Goal: Information Seeking & Learning: Learn about a topic

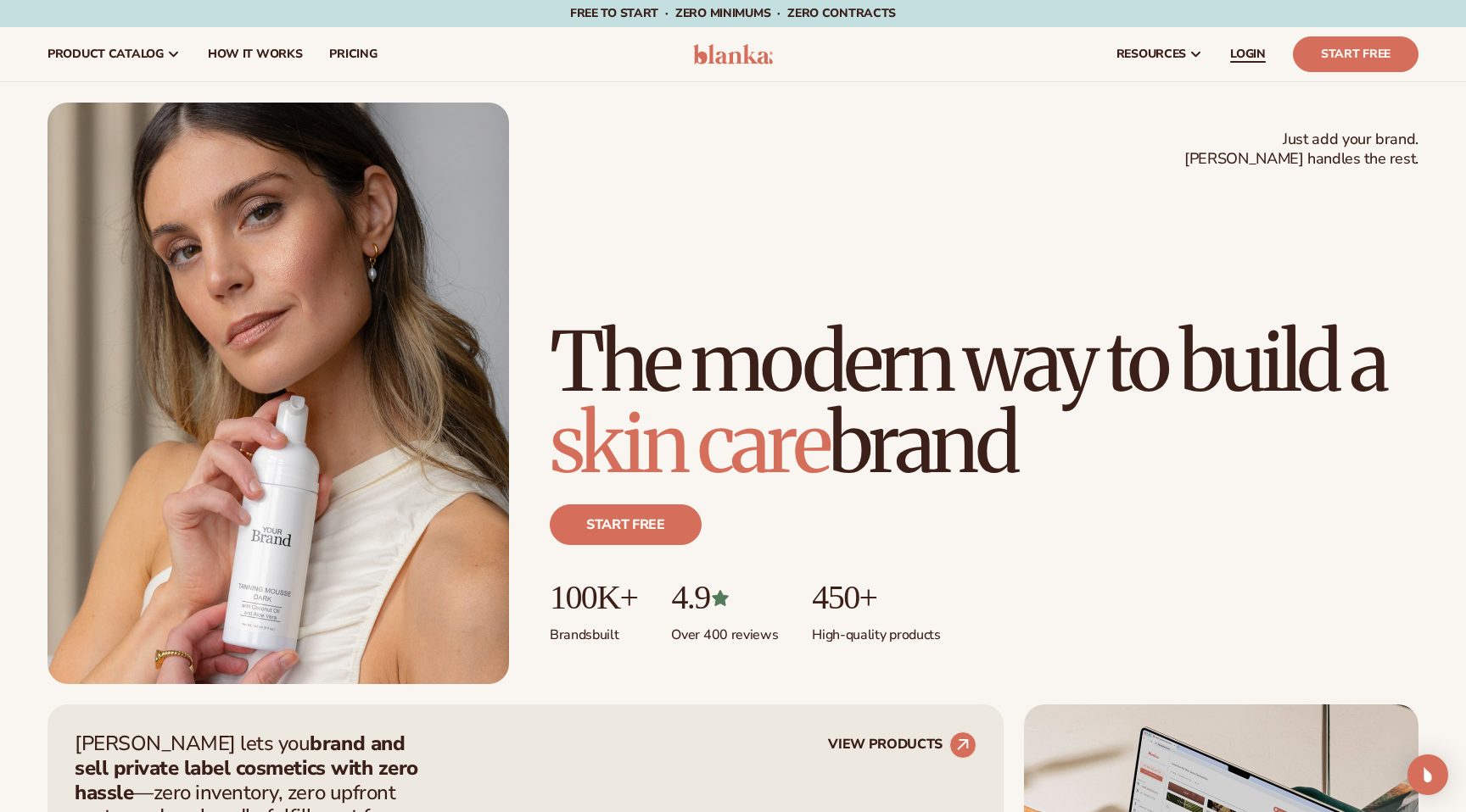
click at [1216, 57] on link "LOGIN" at bounding box center [1248, 53] width 63 height 54
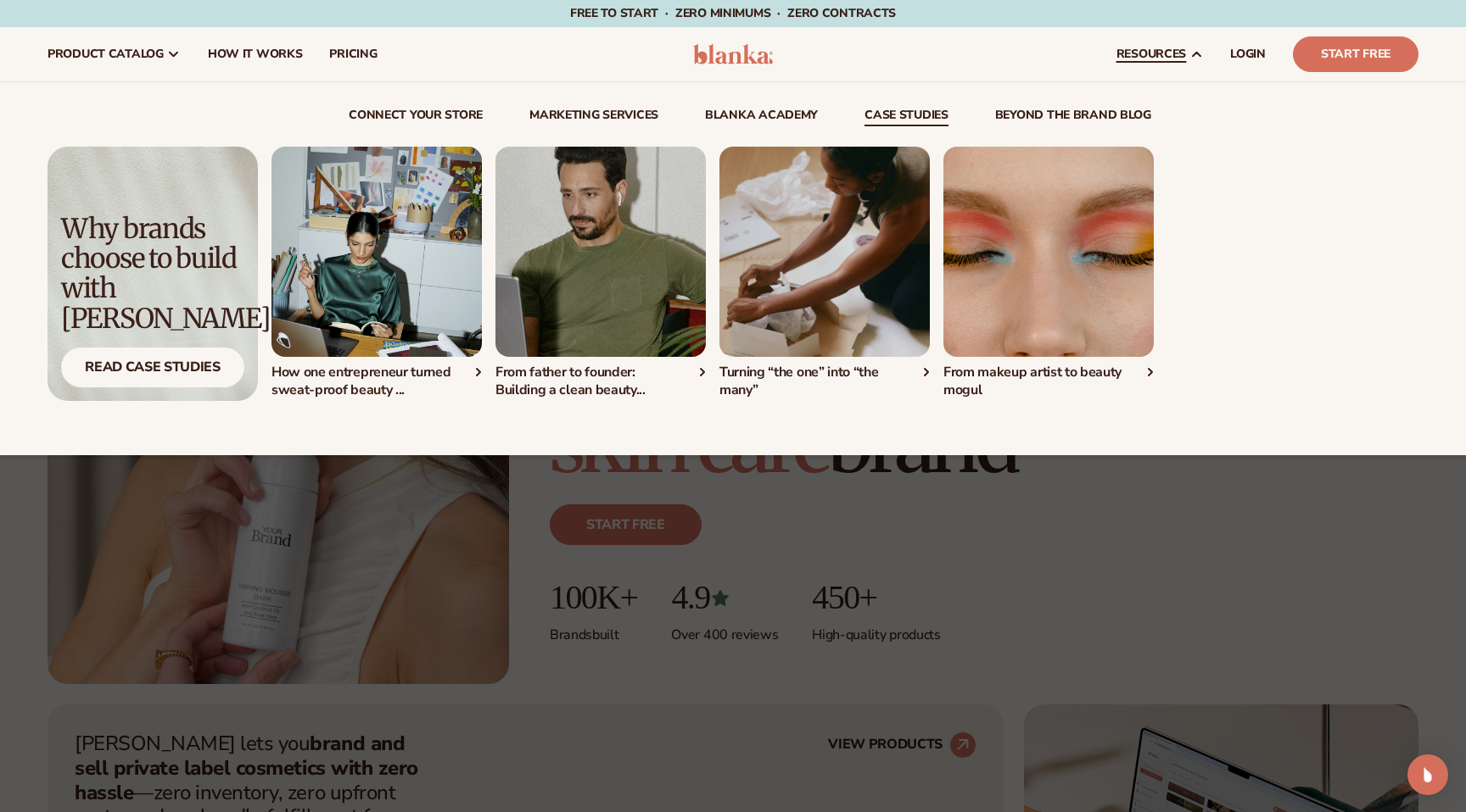
click at [895, 112] on link "case studies" at bounding box center [906, 118] width 84 height 17
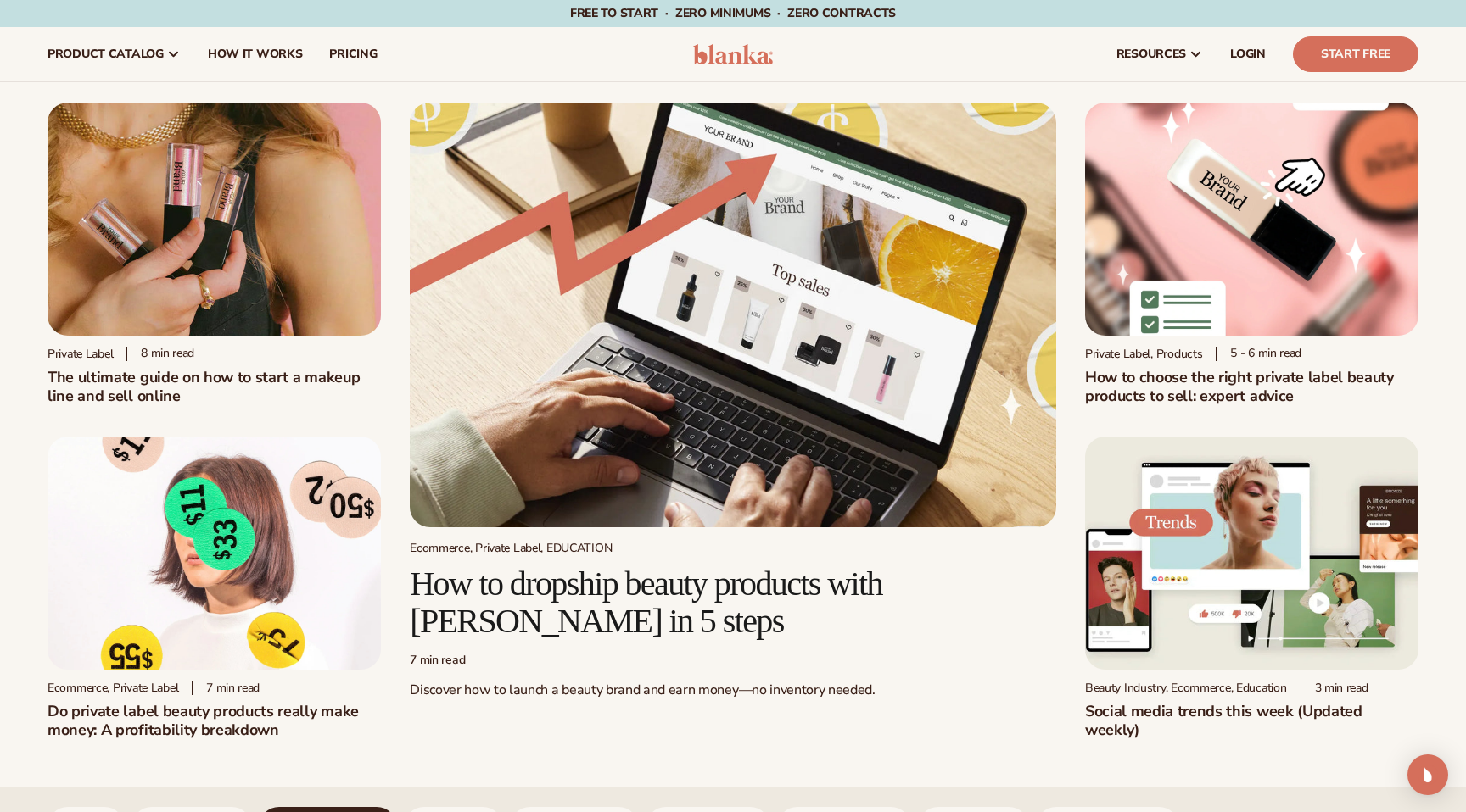
click at [800, 177] on img at bounding box center [733, 315] width 646 height 425
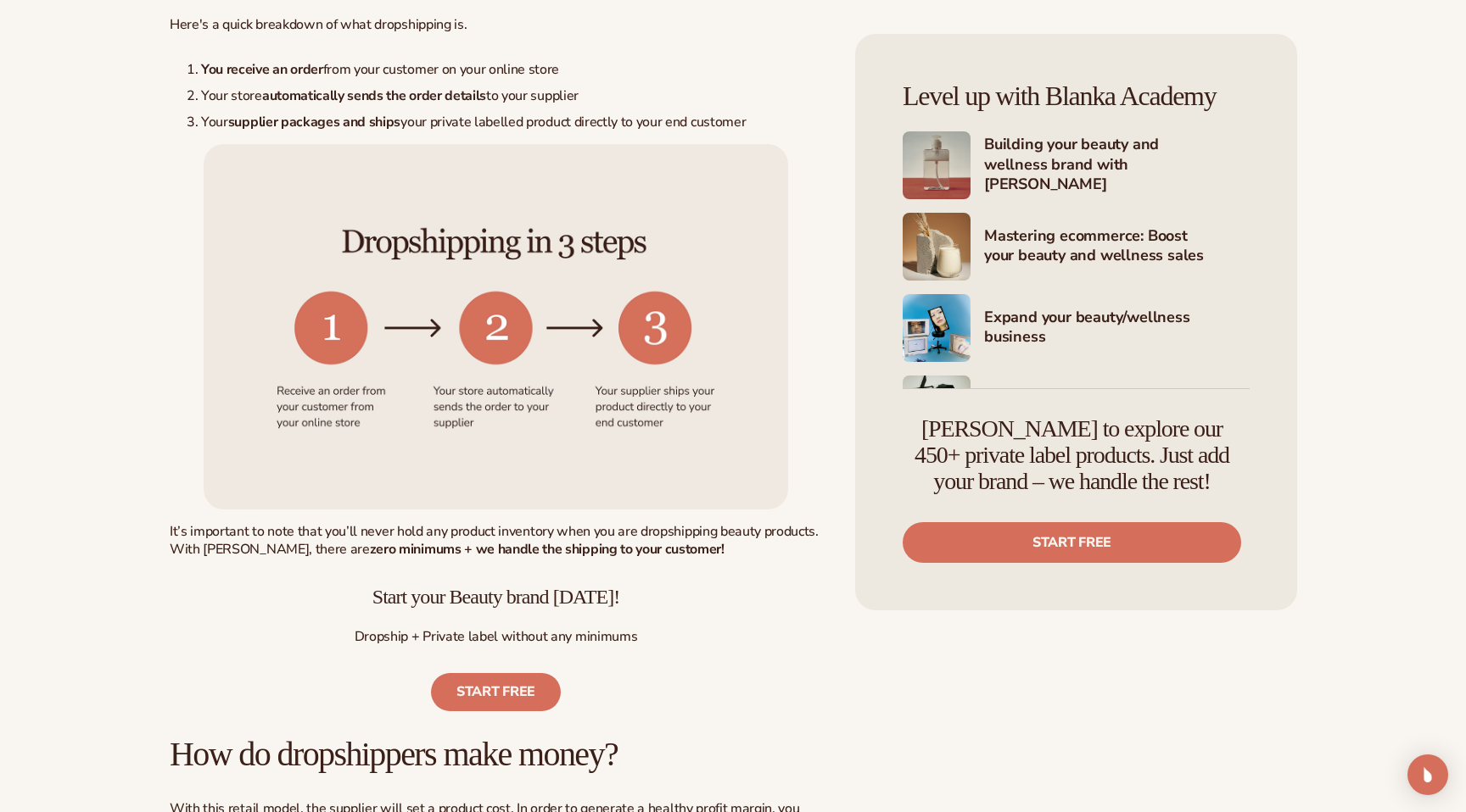
scroll to position [81, 0]
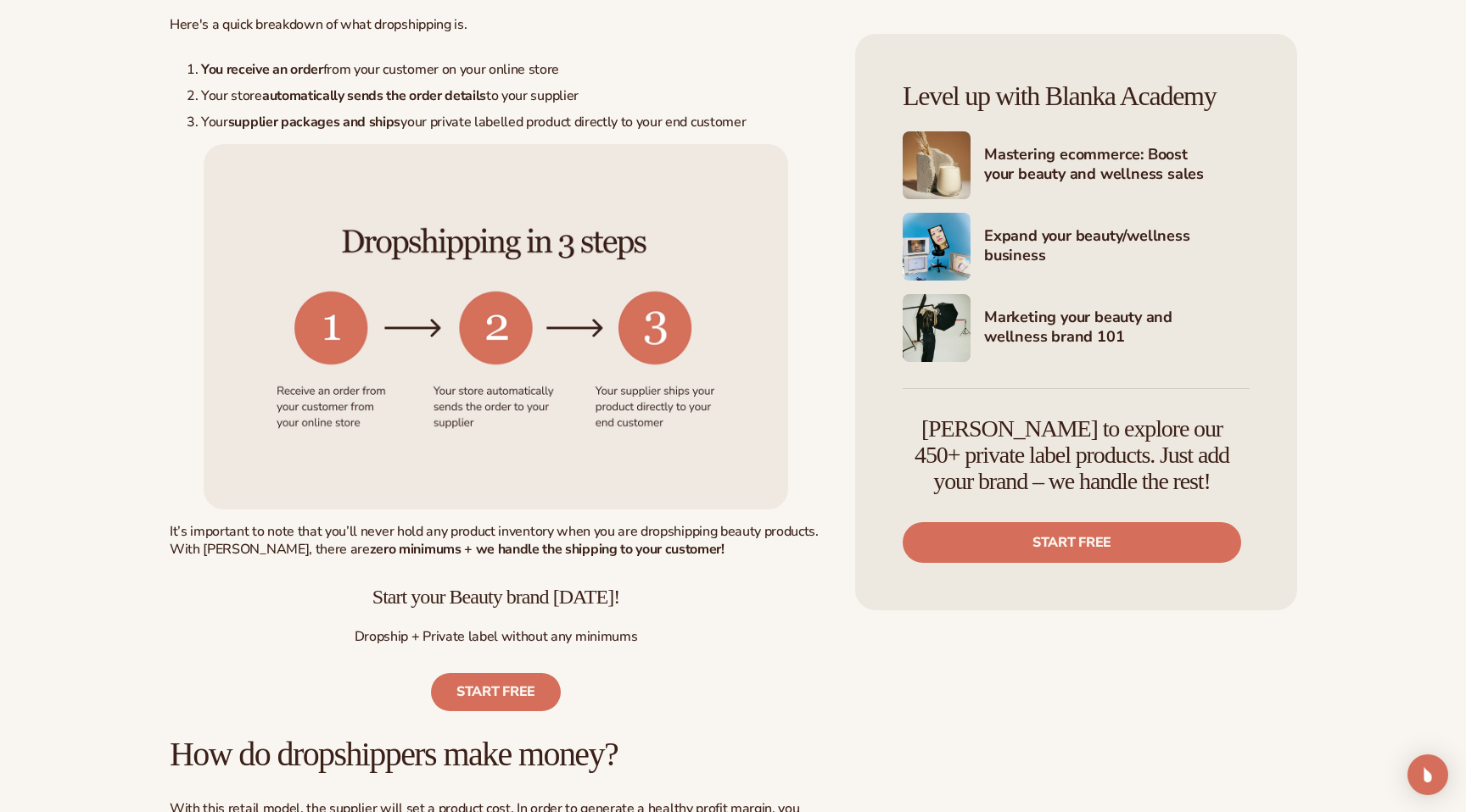
drag, startPoint x: 902, startPoint y: 417, endPoint x: 1244, endPoint y: 483, distance: 348.3
click at [1244, 484] on div "Join Blanka to explore our 450+ private label products. Just add your brand – w…" at bounding box center [1075, 475] width 347 height 173
copy h4 "[PERSON_NAME] to explore our 450+ private label products. Just add your brand –…"
click at [1235, 458] on h4 "Join Blanka to explore our 450+ private label products. Just add your brand – w…" at bounding box center [1071, 455] width 339 height 78
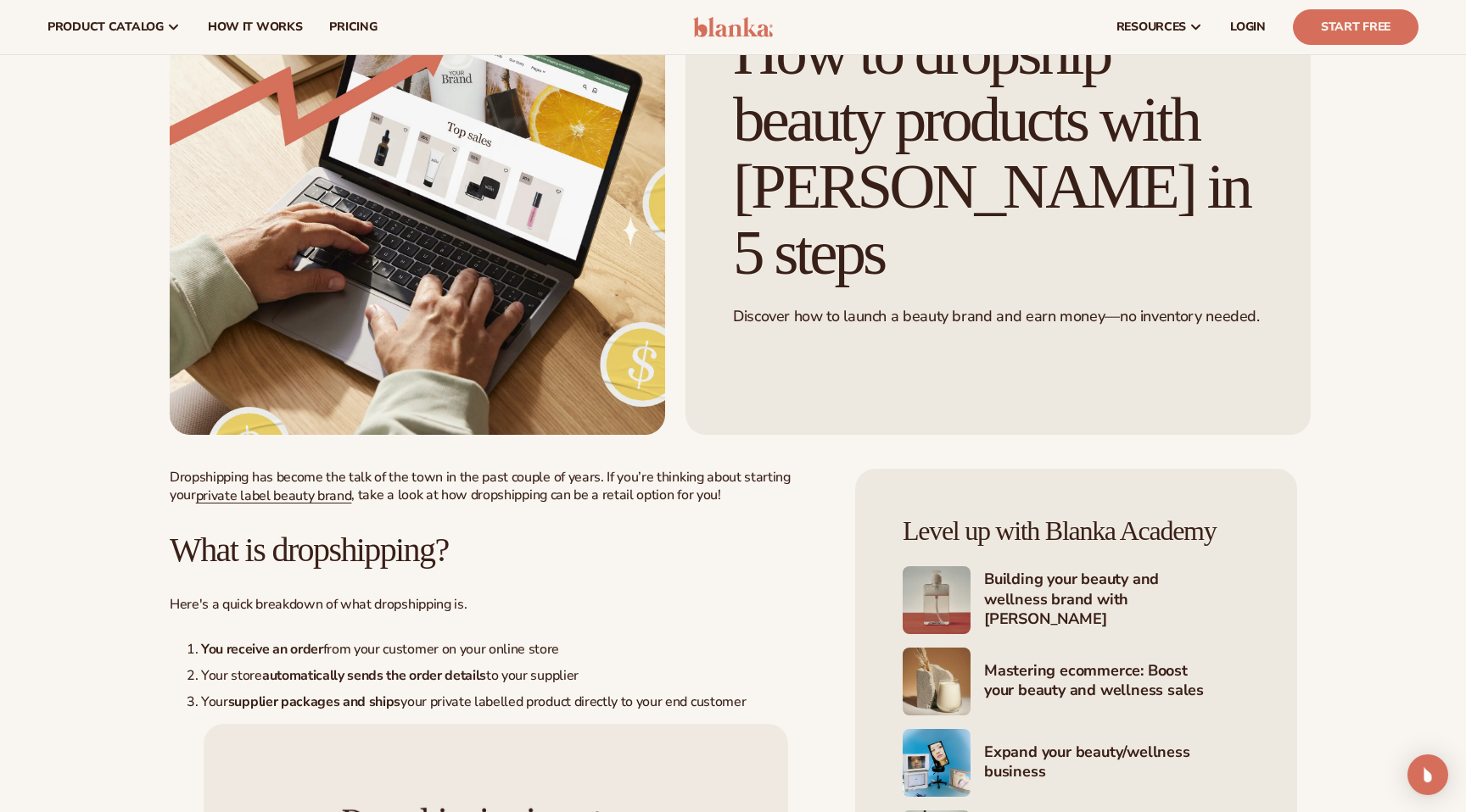
scroll to position [16, 0]
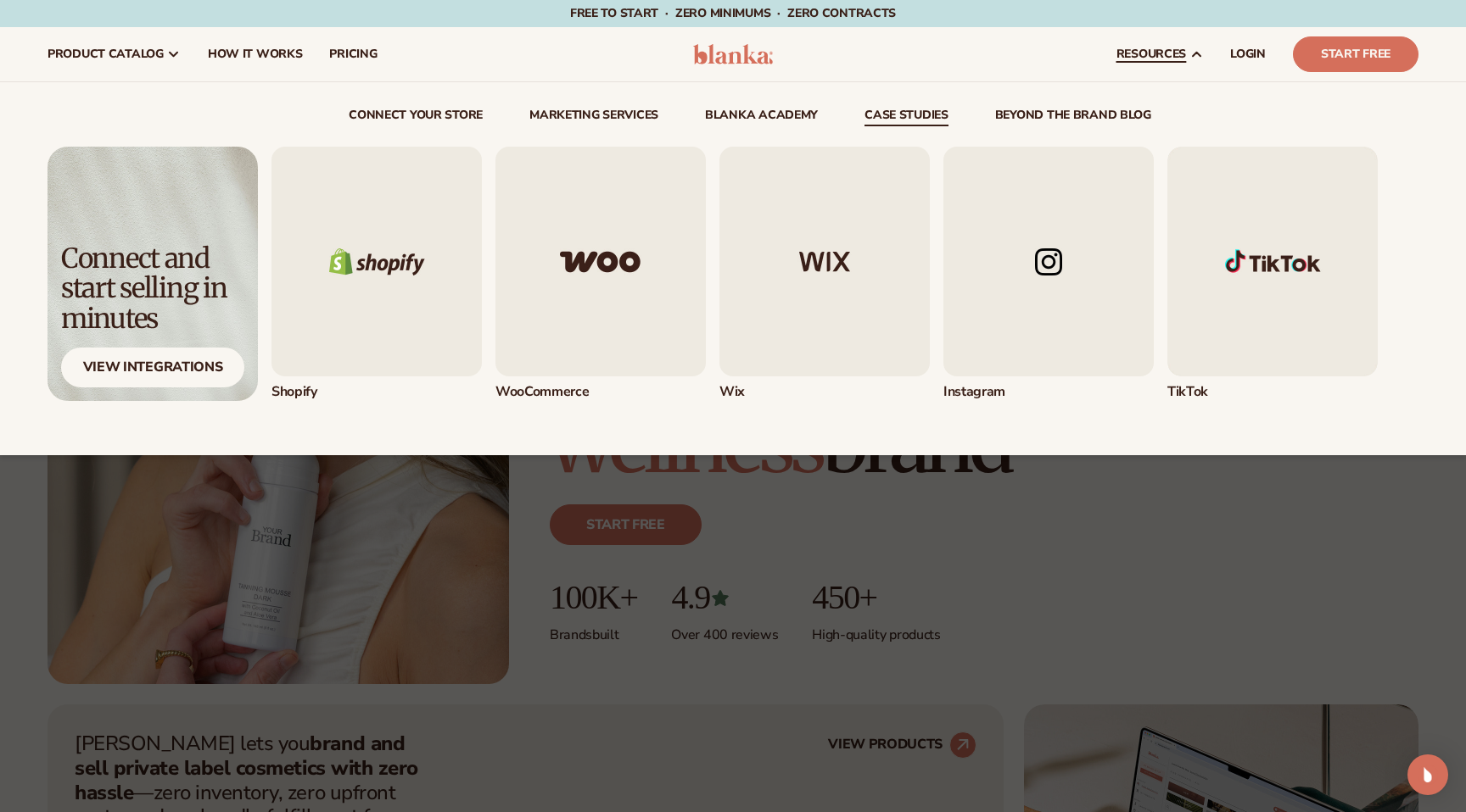
click at [910, 124] on link "case studies" at bounding box center [906, 118] width 84 height 17
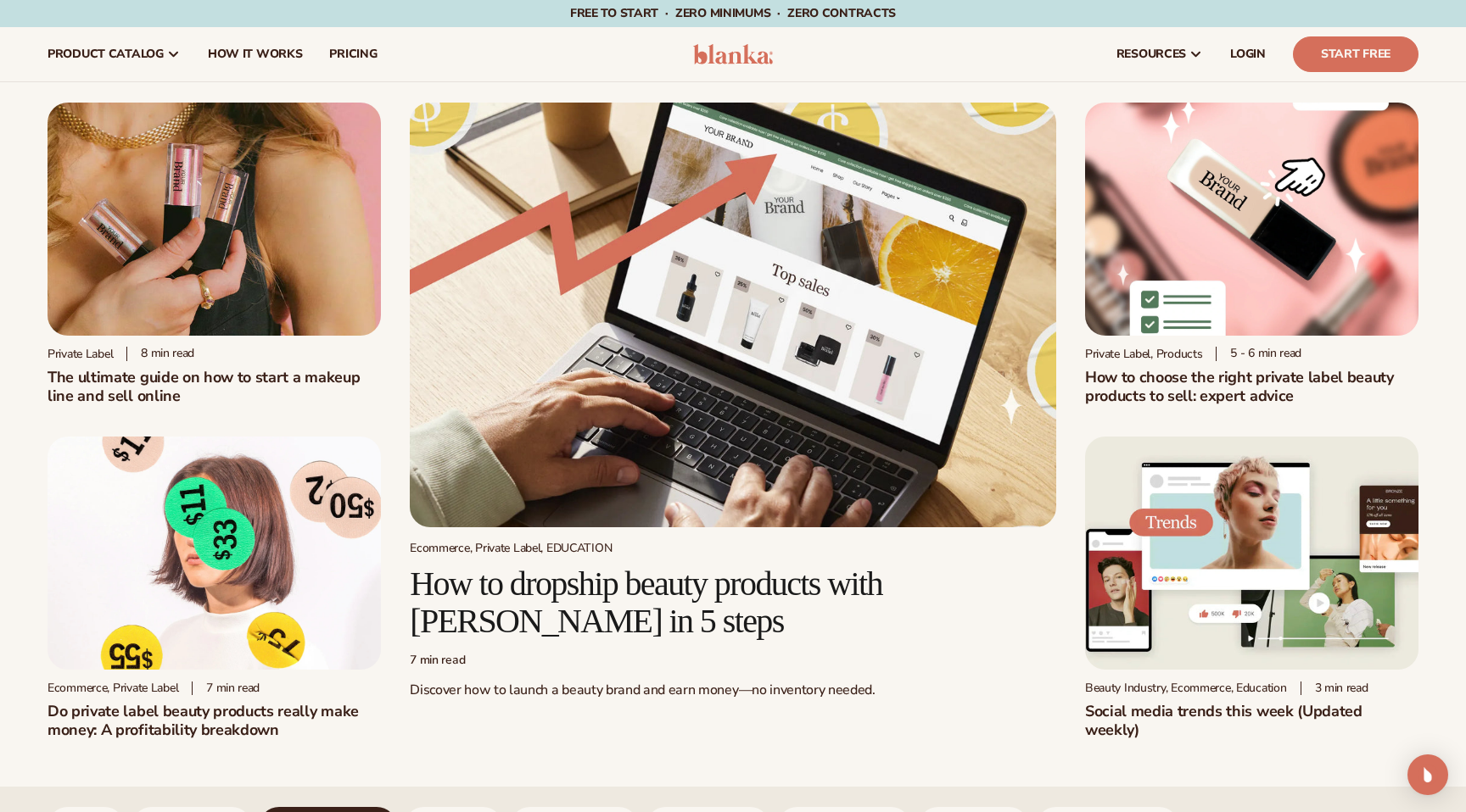
click at [1194, 231] on img at bounding box center [1251, 219] width 333 height 233
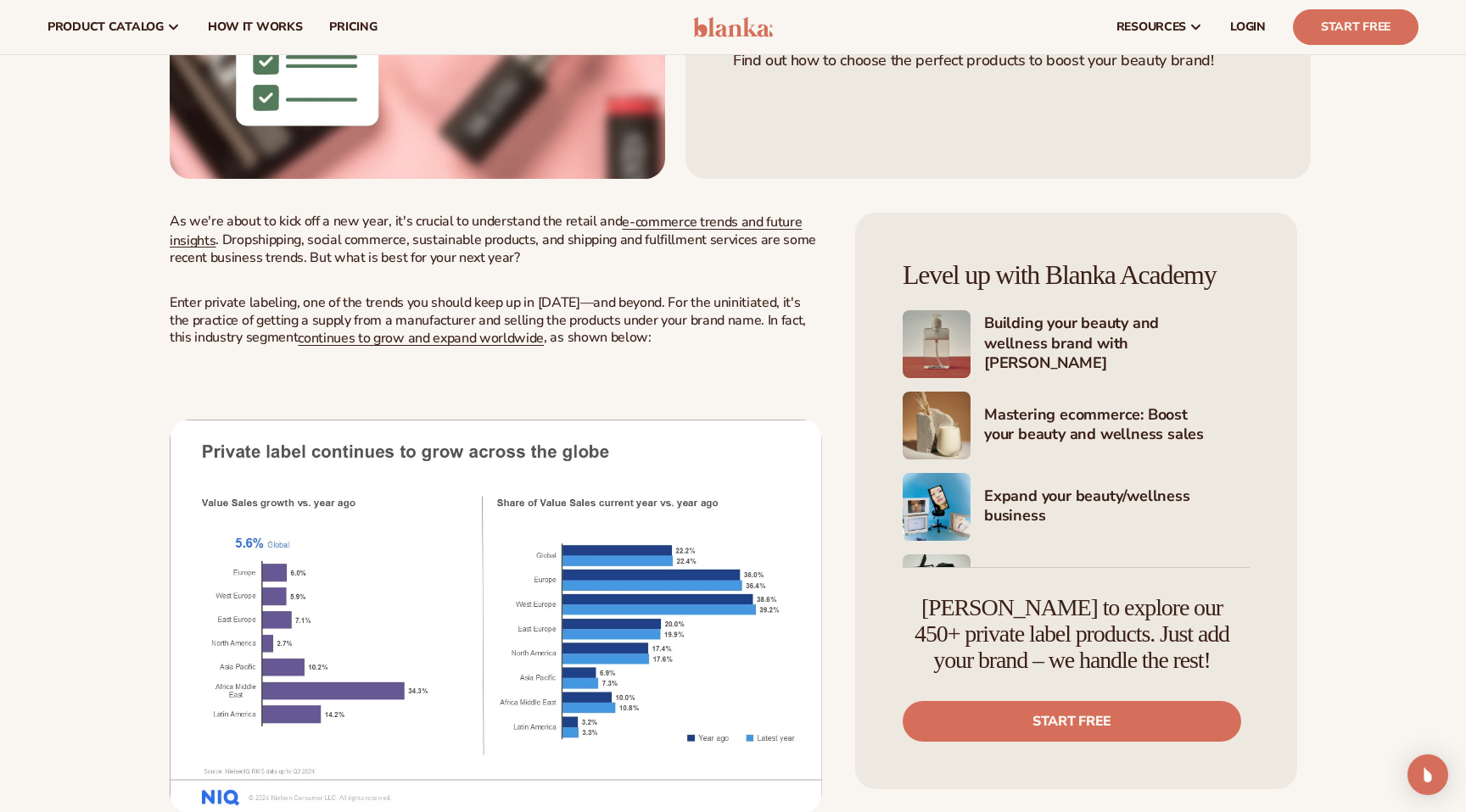
drag, startPoint x: 920, startPoint y: 607, endPoint x: 1225, endPoint y: 662, distance: 309.9
click at [1226, 662] on h4 "Join Blanka to explore our 450+ private label products. Just add your brand – w…" at bounding box center [1071, 634] width 339 height 78
copy h4 "Join Blanka to explore our 450+ private label products. Just add your brand – w…"
click at [1262, 623] on div "Level up with Blanka Academy Building your beauty and wellness brand with Blank…" at bounding box center [1075, 501] width 442 height 577
